Goal: Task Accomplishment & Management: Complete application form

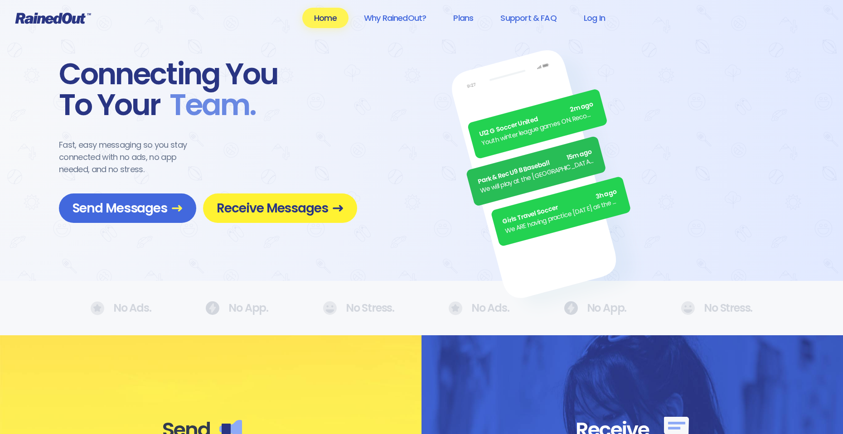
click at [255, 205] on span "Receive Messages" at bounding box center [280, 208] width 127 height 16
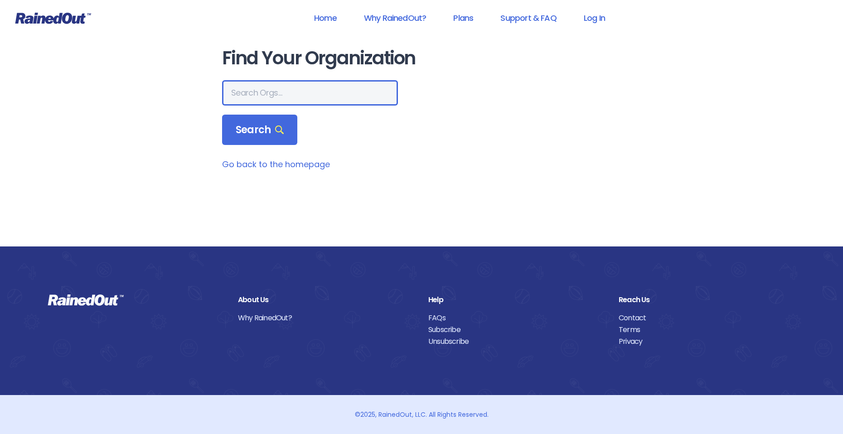
click at [268, 93] on input "text" at bounding box center [310, 92] width 176 height 25
type input "r"
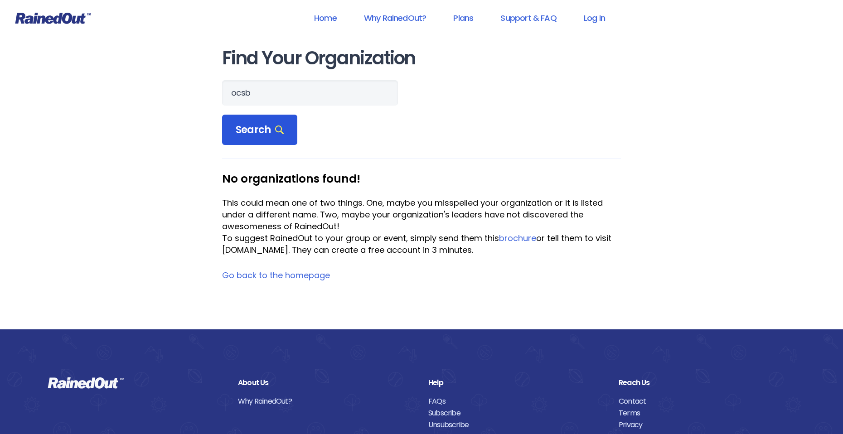
click at [293, 138] on div "Search" at bounding box center [259, 130] width 75 height 31
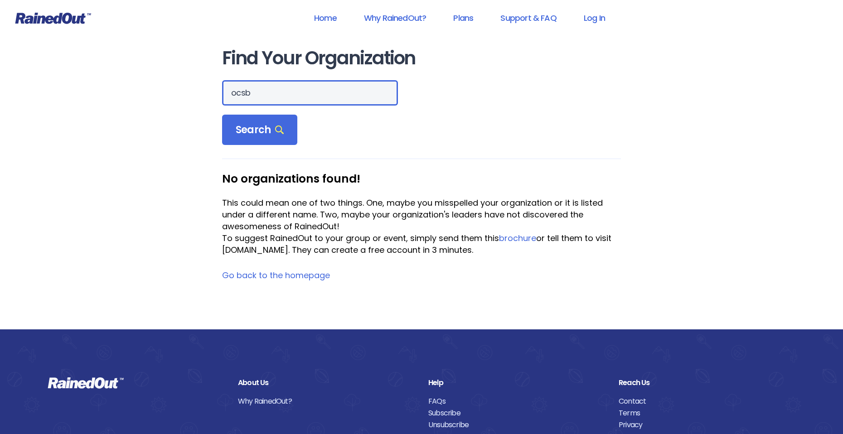
drag, startPoint x: 290, startPoint y: 96, endPoint x: 226, endPoint y: 109, distance: 65.7
click at [226, 109] on form "ocsb Search" at bounding box center [421, 112] width 399 height 65
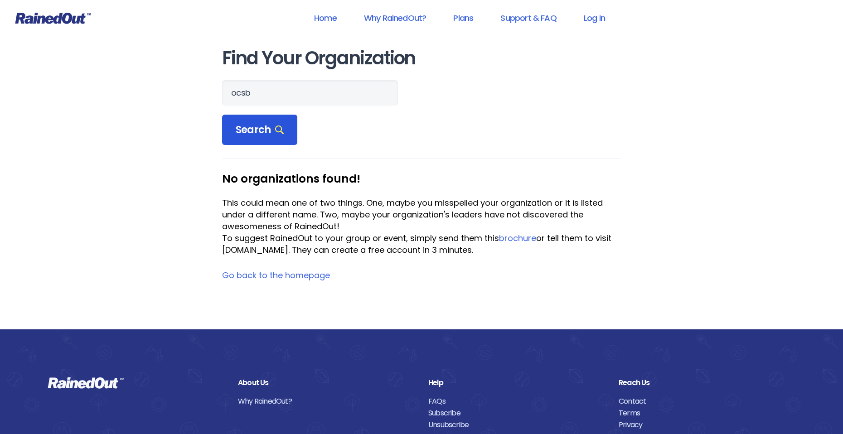
click at [241, 122] on div "Search" at bounding box center [259, 130] width 75 height 31
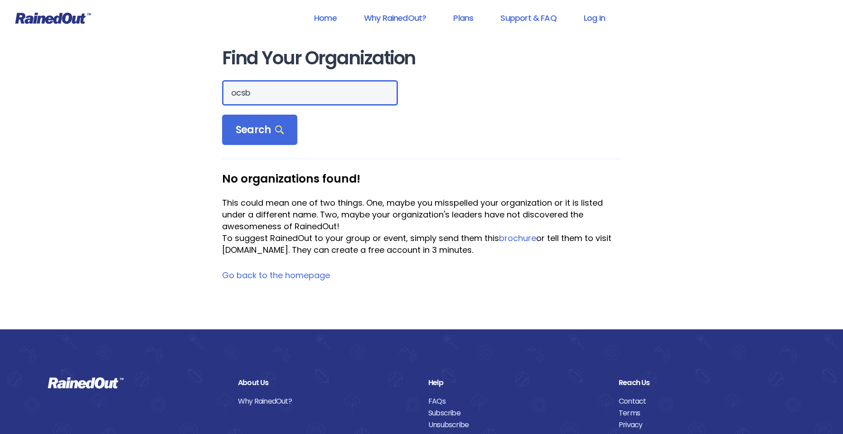
click at [251, 95] on input "ocsb" at bounding box center [310, 92] width 176 height 25
type input "o"
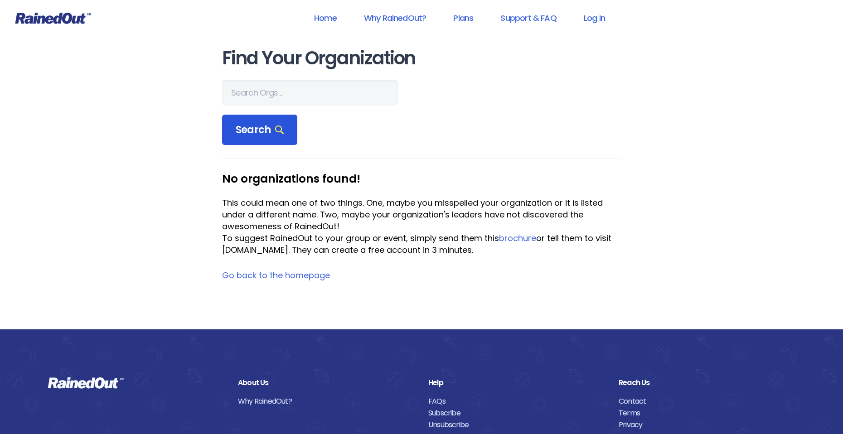
click at [247, 126] on span "Search" at bounding box center [260, 130] width 48 height 13
click at [248, 122] on div "Search" at bounding box center [259, 130] width 75 height 31
click at [292, 273] on link "Go back to the homepage" at bounding box center [276, 275] width 108 height 11
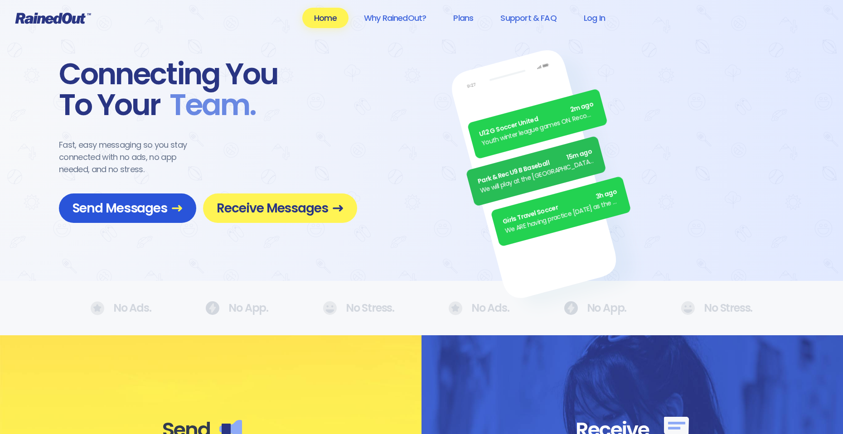
click at [141, 198] on link "Send Messages" at bounding box center [127, 208] width 137 height 29
